Goal: Transaction & Acquisition: Download file/media

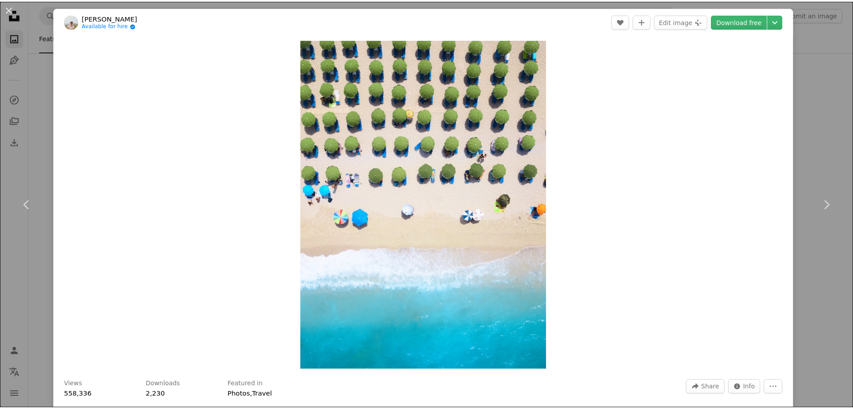
scroll to position [12242, 0]
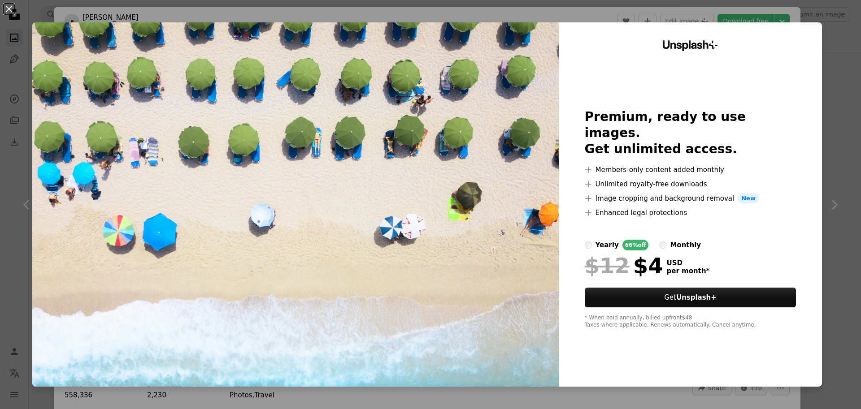
click at [850, 104] on div "An X shape Unsplash+ Premium, ready to use images. Get unlimited access. A plus…" at bounding box center [430, 204] width 861 height 409
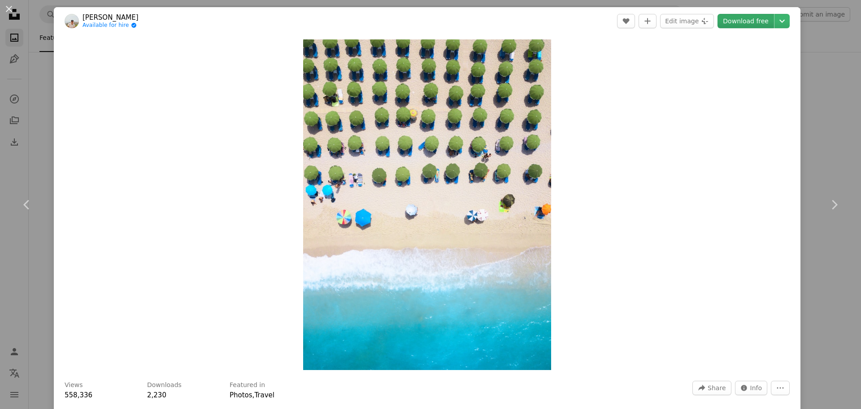
click at [735, 22] on link "Download free" at bounding box center [745, 21] width 57 height 14
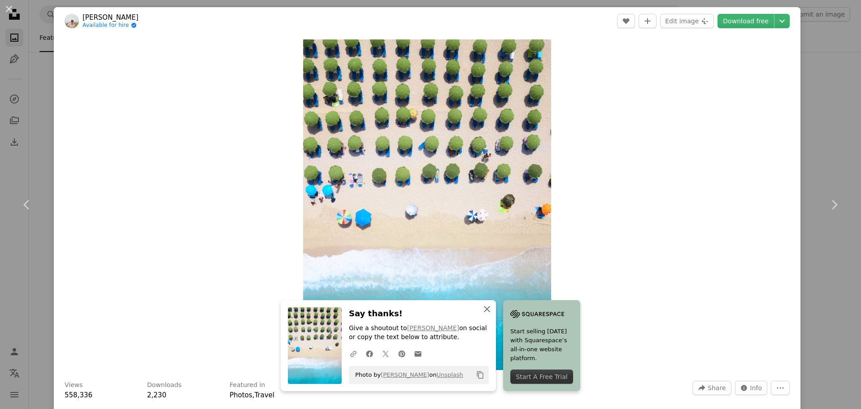
click at [486, 309] on icon "button" at bounding box center [487, 309] width 6 height 6
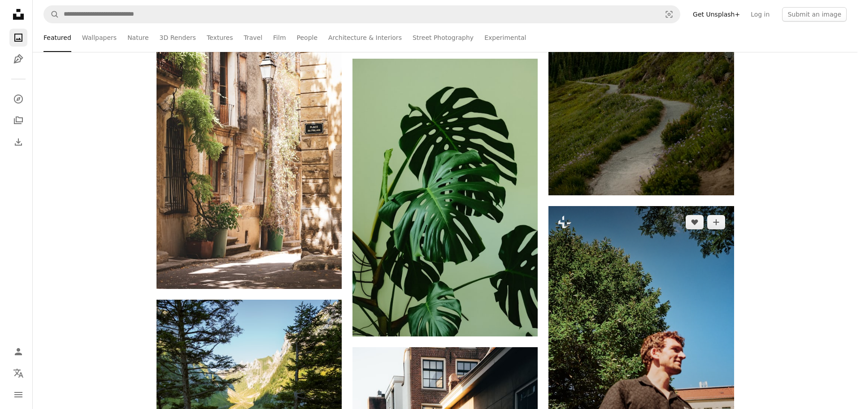
scroll to position [13184, 0]
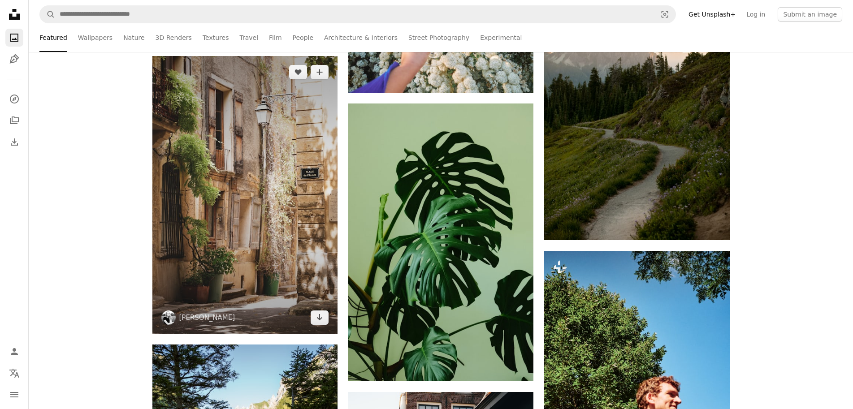
click at [267, 210] on img at bounding box center [244, 195] width 185 height 278
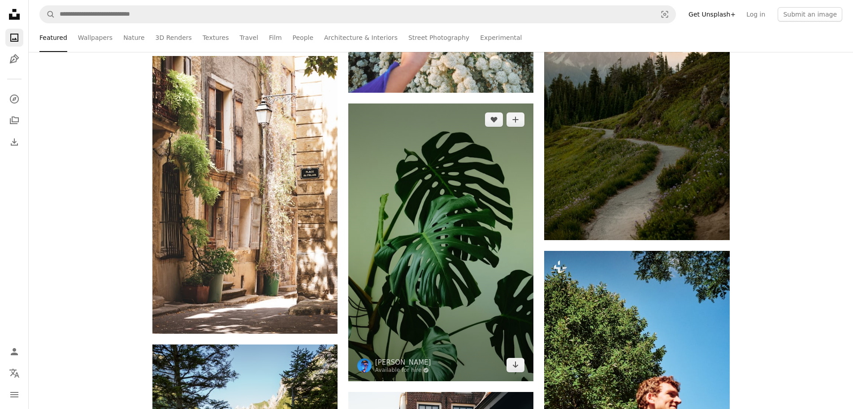
click at [454, 210] on img at bounding box center [440, 243] width 185 height 278
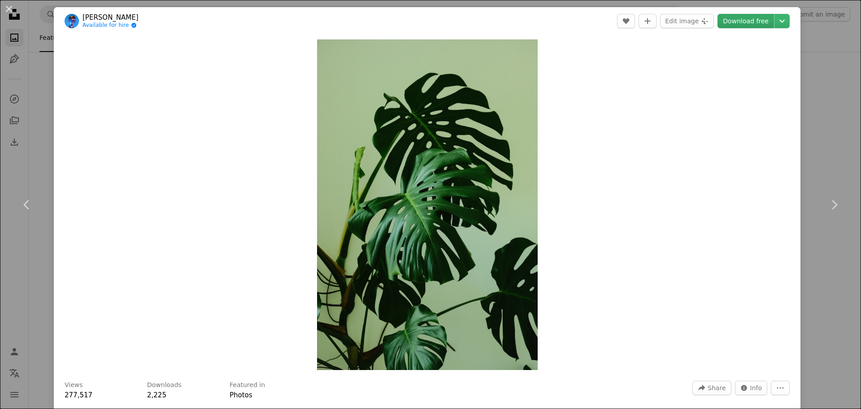
click at [743, 21] on link "Download free" at bounding box center [745, 21] width 57 height 14
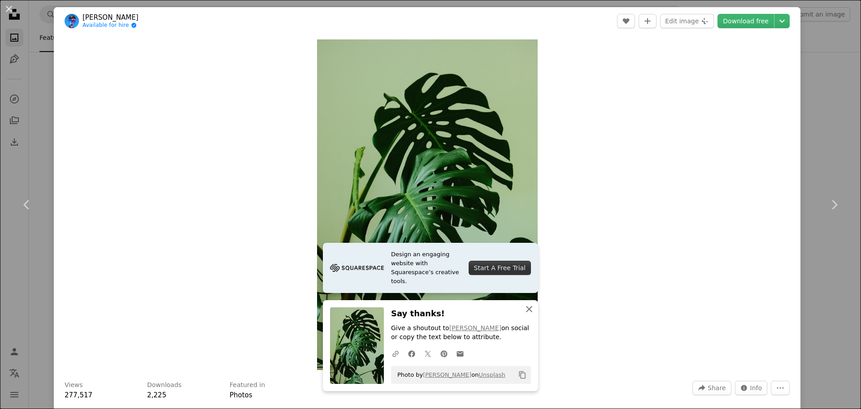
click at [527, 309] on icon "An X shape" at bounding box center [529, 309] width 11 height 11
